Goal: Task Accomplishment & Management: Complete application form

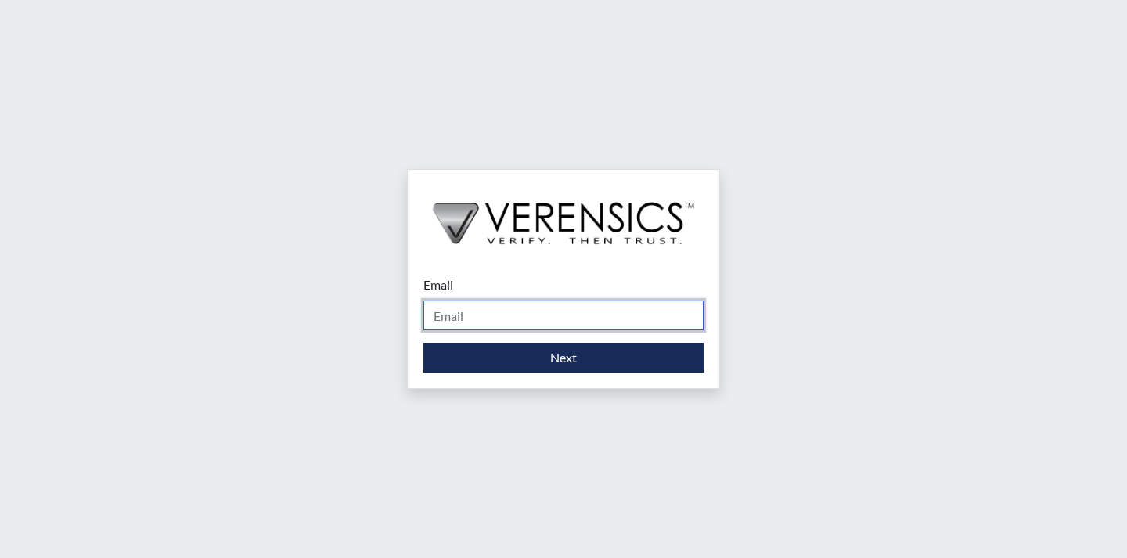
click at [477, 306] on input "Email" at bounding box center [563, 316] width 280 height 30
type input "[EMAIL_ADDRESS][PERSON_NAME][DOMAIN_NAME]"
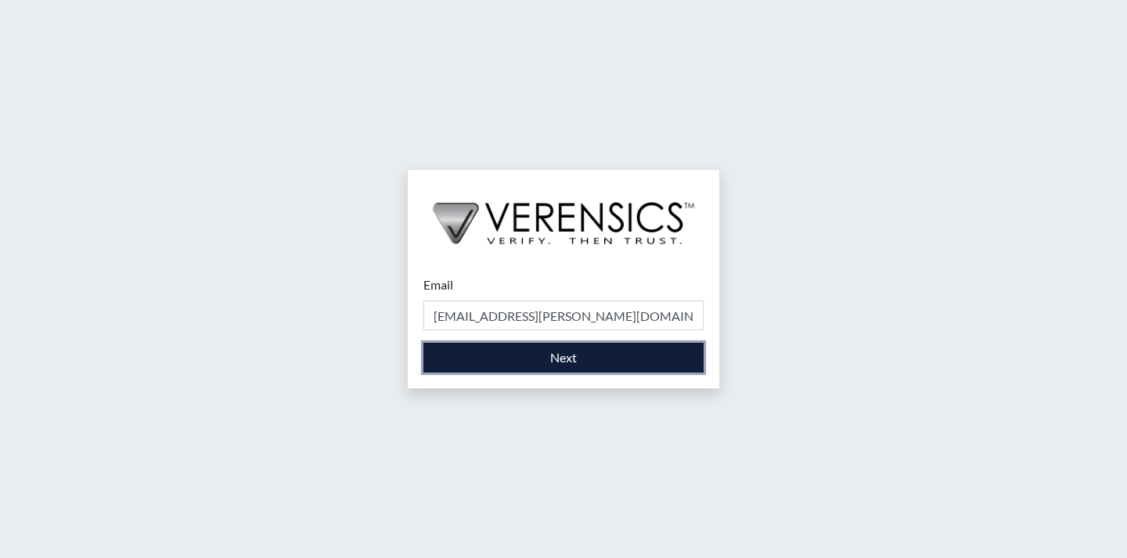
click at [527, 365] on button "Next" at bounding box center [563, 358] width 280 height 30
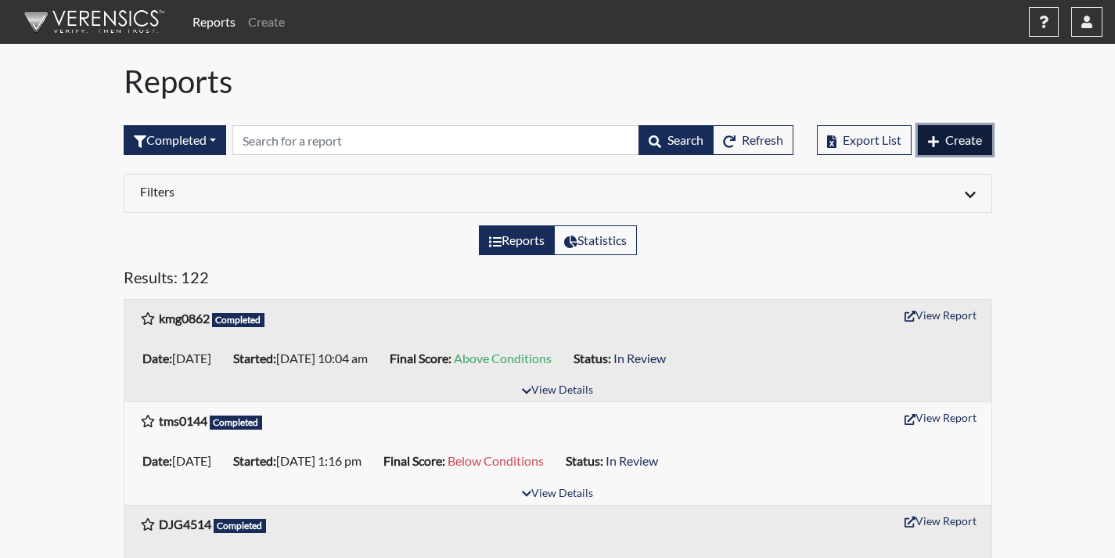
click at [963, 141] on span "Create" at bounding box center [963, 139] width 37 height 15
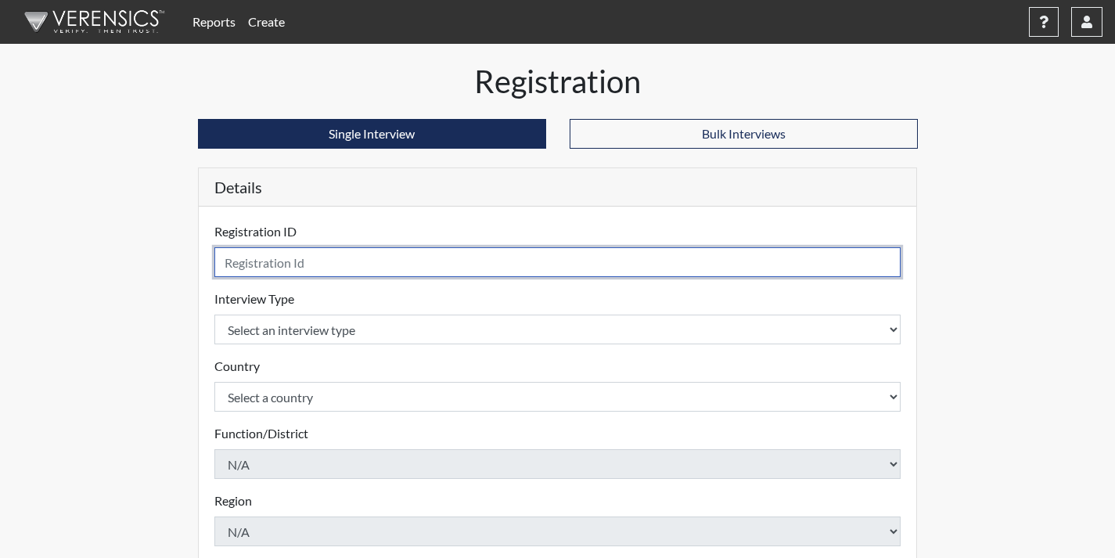
click at [448, 257] on input "text" at bounding box center [557, 262] width 687 height 30
type input "rsm3988"
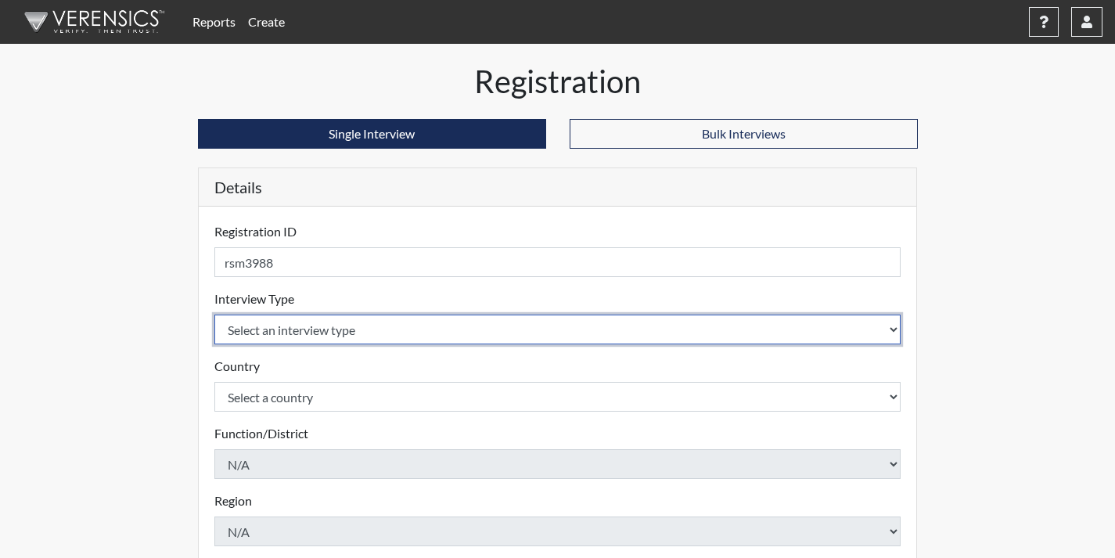
click at [443, 332] on select "Select an interview type Corrections Pre-Employment" at bounding box center [557, 330] width 687 height 30
select select "ff733e93-e1bf-11ea-9c9f-0eff0cf7eb8f"
click at [214, 315] on select "Select an interview type Corrections Pre-Employment" at bounding box center [557, 330] width 687 height 30
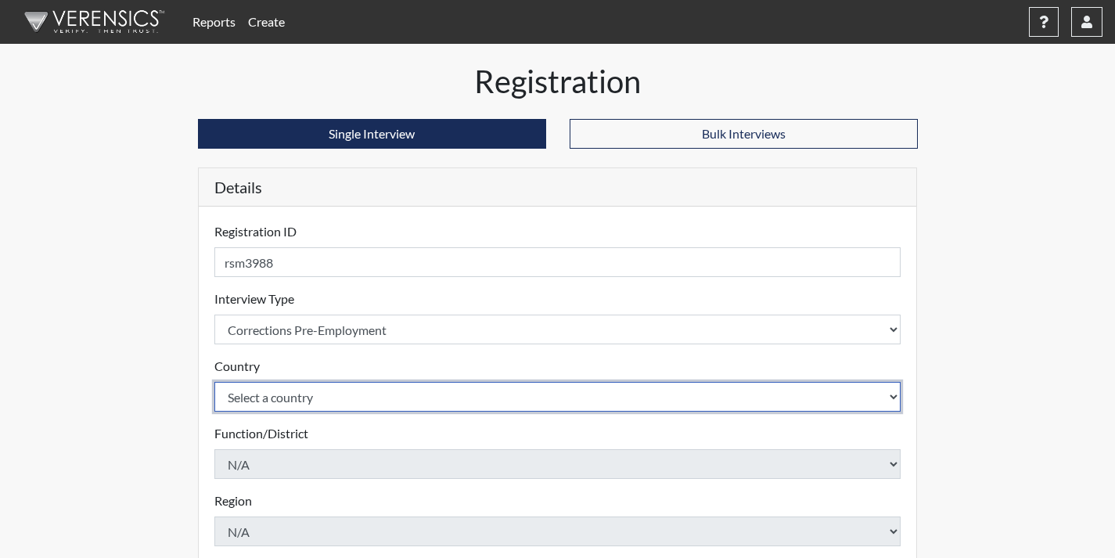
click at [434, 394] on select "Select a country [GEOGRAPHIC_DATA] [GEOGRAPHIC_DATA]" at bounding box center [557, 397] width 687 height 30
select select "united-states-of-[GEOGRAPHIC_DATA]"
click at [214, 382] on select "Select a country [GEOGRAPHIC_DATA] [GEOGRAPHIC_DATA]" at bounding box center [557, 397] width 687 height 30
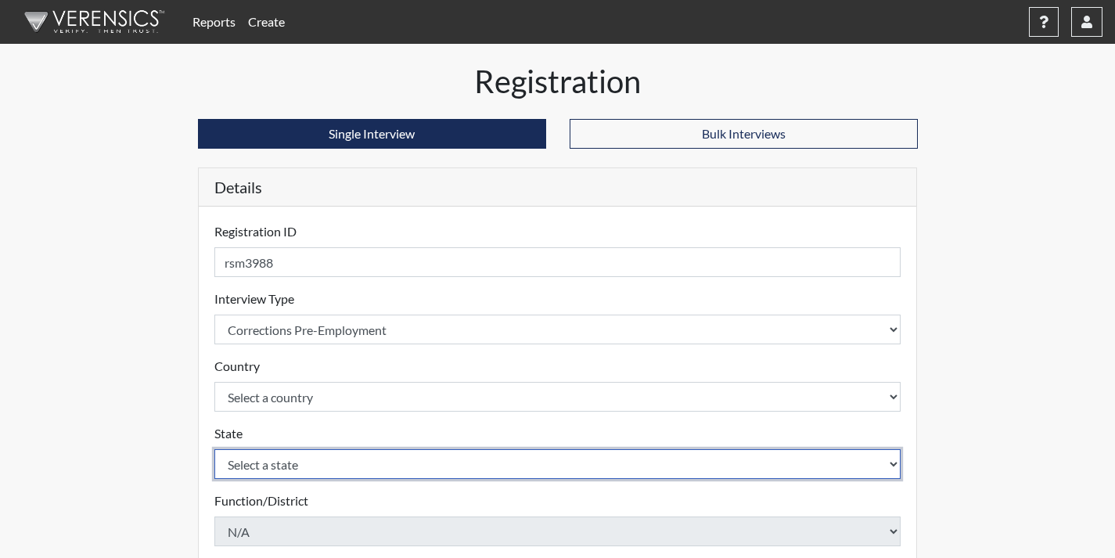
click at [412, 460] on select "Select a state [US_STATE] [US_STATE] [US_STATE] [US_STATE] [US_STATE] [US_STATE…" at bounding box center [557, 464] width 687 height 30
select select "GA"
click at [214, 449] on select "Select a state [US_STATE] [US_STATE] [US_STATE] [US_STATE] [US_STATE] [US_STATE…" at bounding box center [557, 464] width 687 height 30
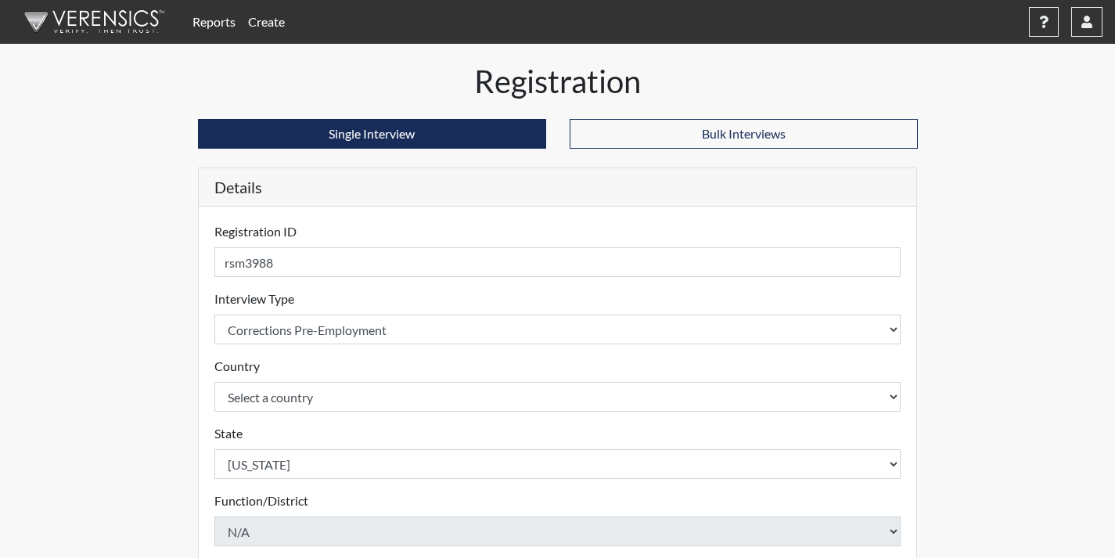
click at [76, 408] on div "Reports Create Help Center × Verensics Best Practices How to successfully use t…" at bounding box center [557, 474] width 1115 height 948
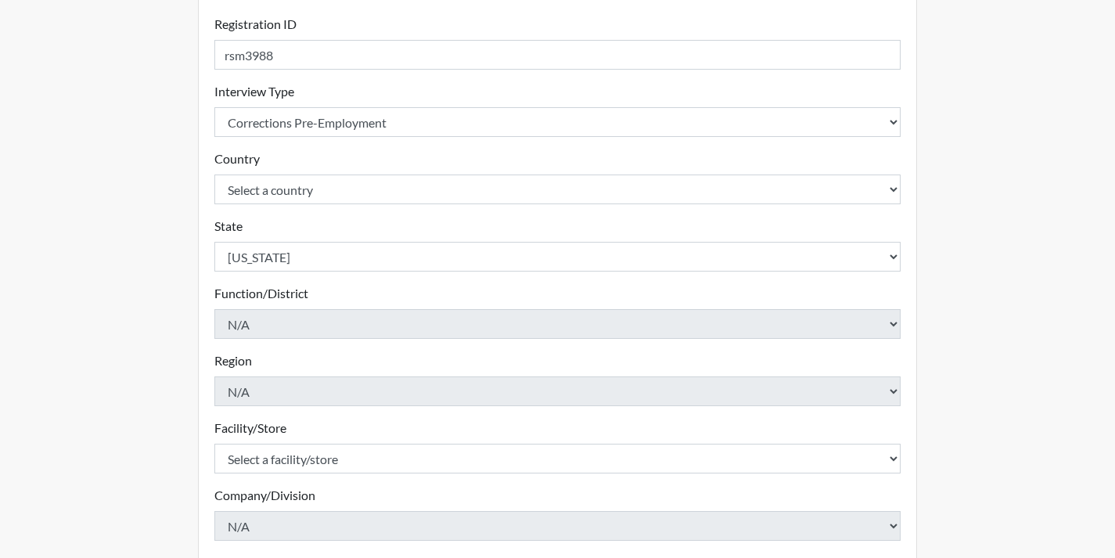
scroll to position [235, 0]
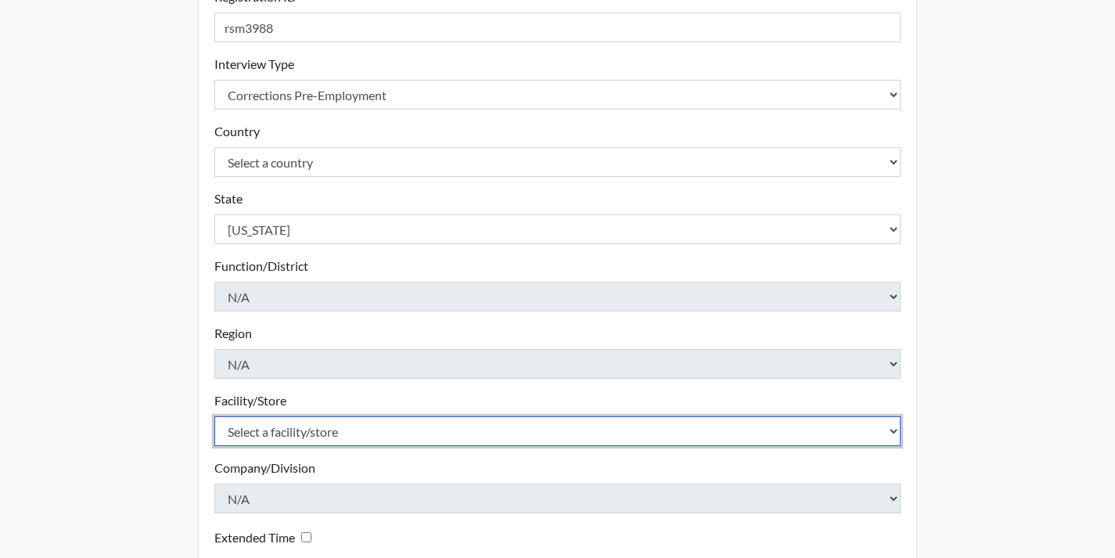
click at [302, 438] on select "Select a facility/store Coastal SP" at bounding box center [557, 431] width 687 height 30
select select "1ca32380-6dc3-48c7-adf5-9eb7d7284c70"
click at [214, 416] on select "Select a facility/store Coastal SP" at bounding box center [557, 431] width 687 height 30
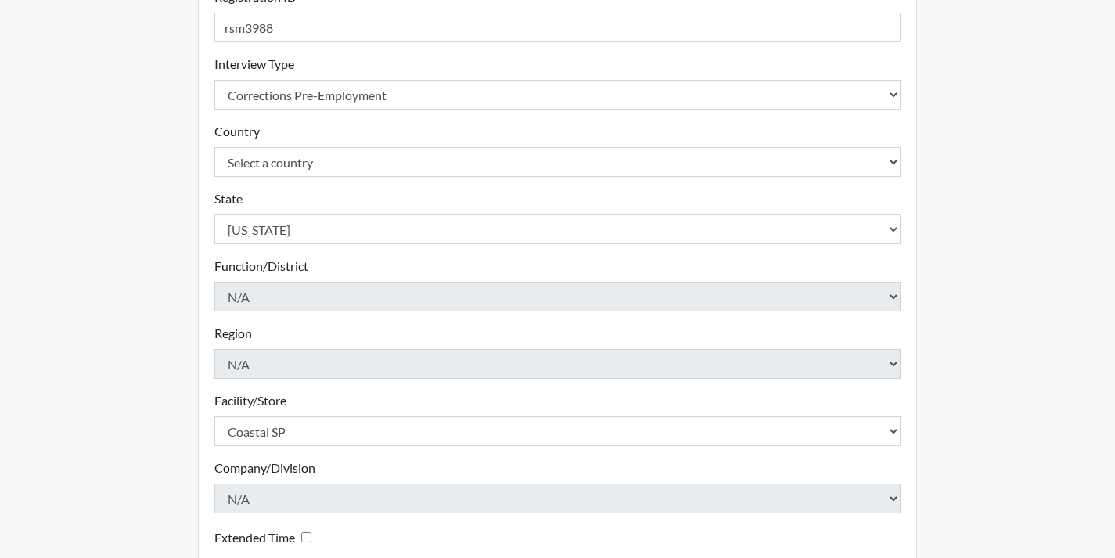
click at [175, 463] on div "Registration Single Interview Bulk Interviews Details Registration ID rsm3988 P…" at bounding box center [558, 270] width 892 height 885
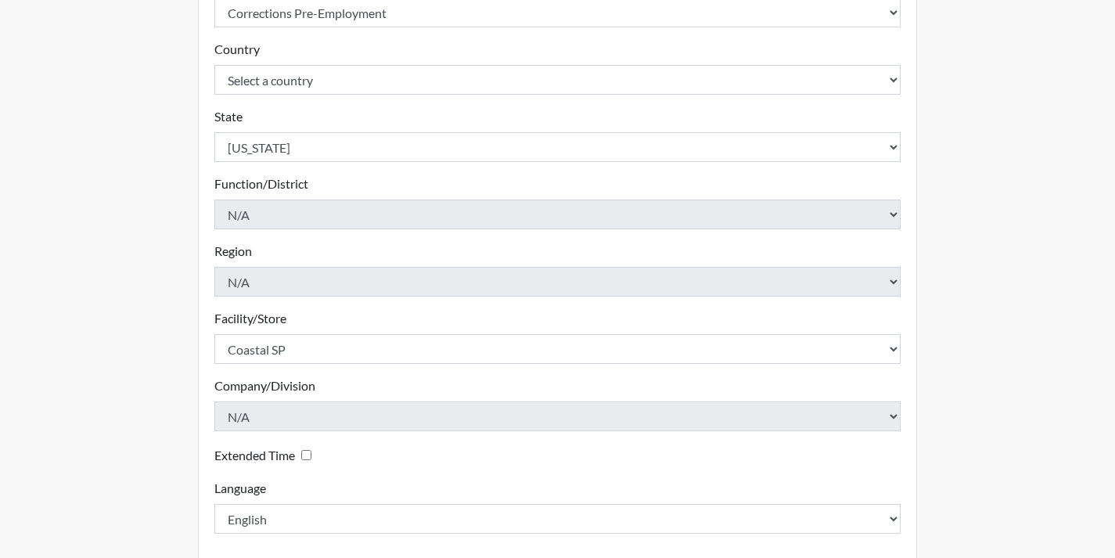
scroll to position [390, 0]
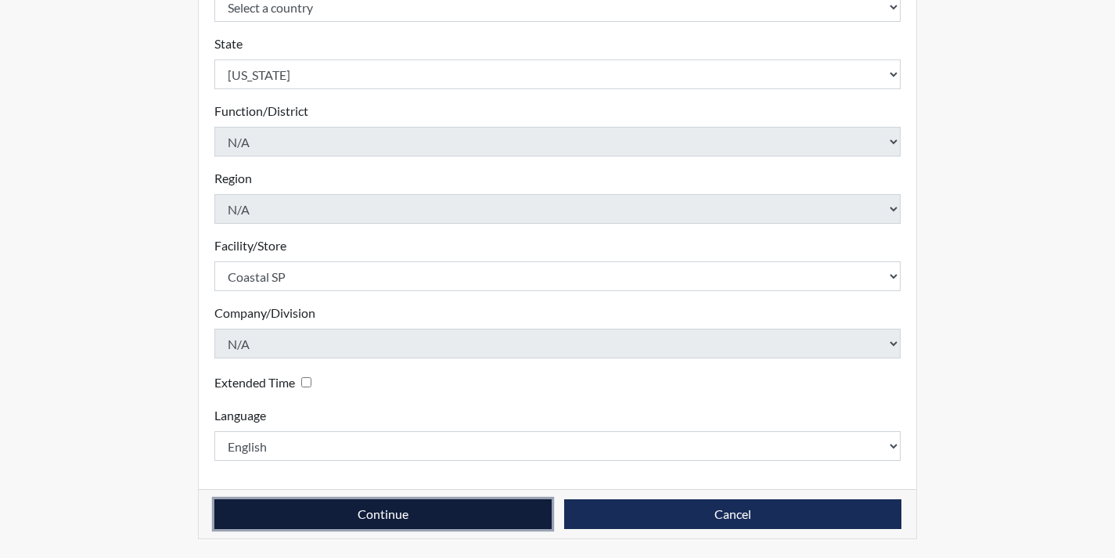
click at [373, 518] on button "Continue" at bounding box center [382, 514] width 337 height 30
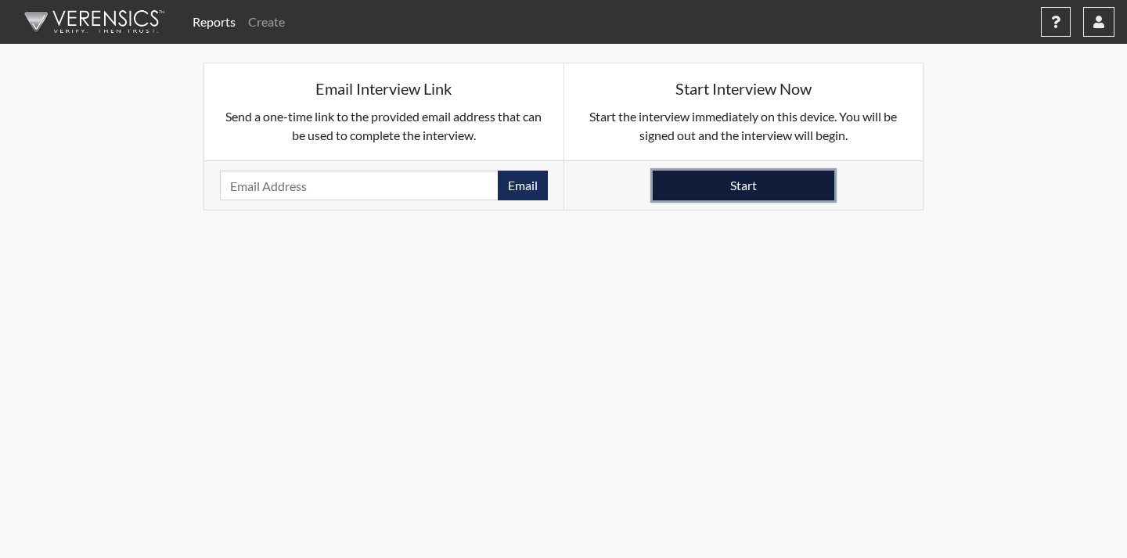
click at [750, 180] on button "Start" at bounding box center [744, 186] width 182 height 30
